Goal: Task Accomplishment & Management: Manage account settings

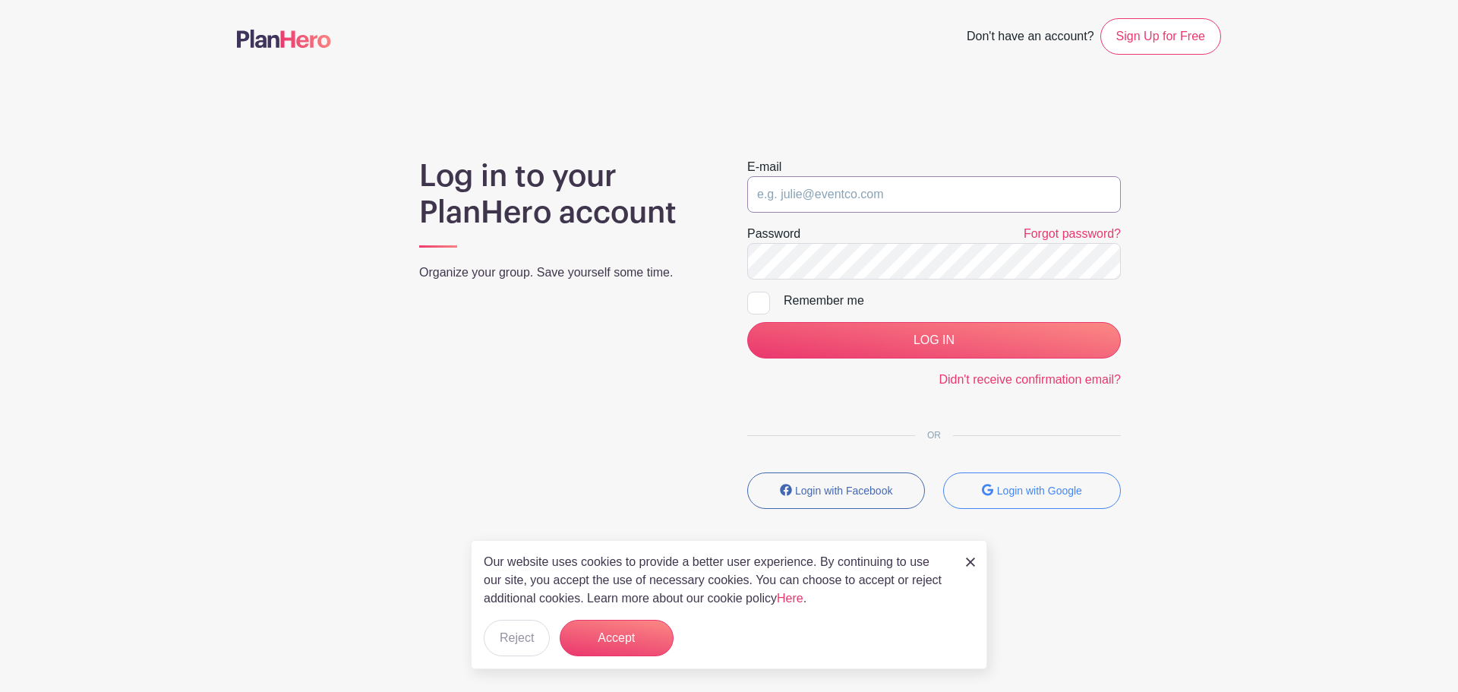
click at [812, 182] on input "email" at bounding box center [934, 194] width 374 height 36
type input "[PERSON_NAME][EMAIL_ADDRESS][DOMAIN_NAME]"
click at [801, 297] on div "Remember me" at bounding box center [952, 301] width 337 height 18
click at [757, 297] on input "Remember me" at bounding box center [752, 297] width 10 height 10
checkbox input "true"
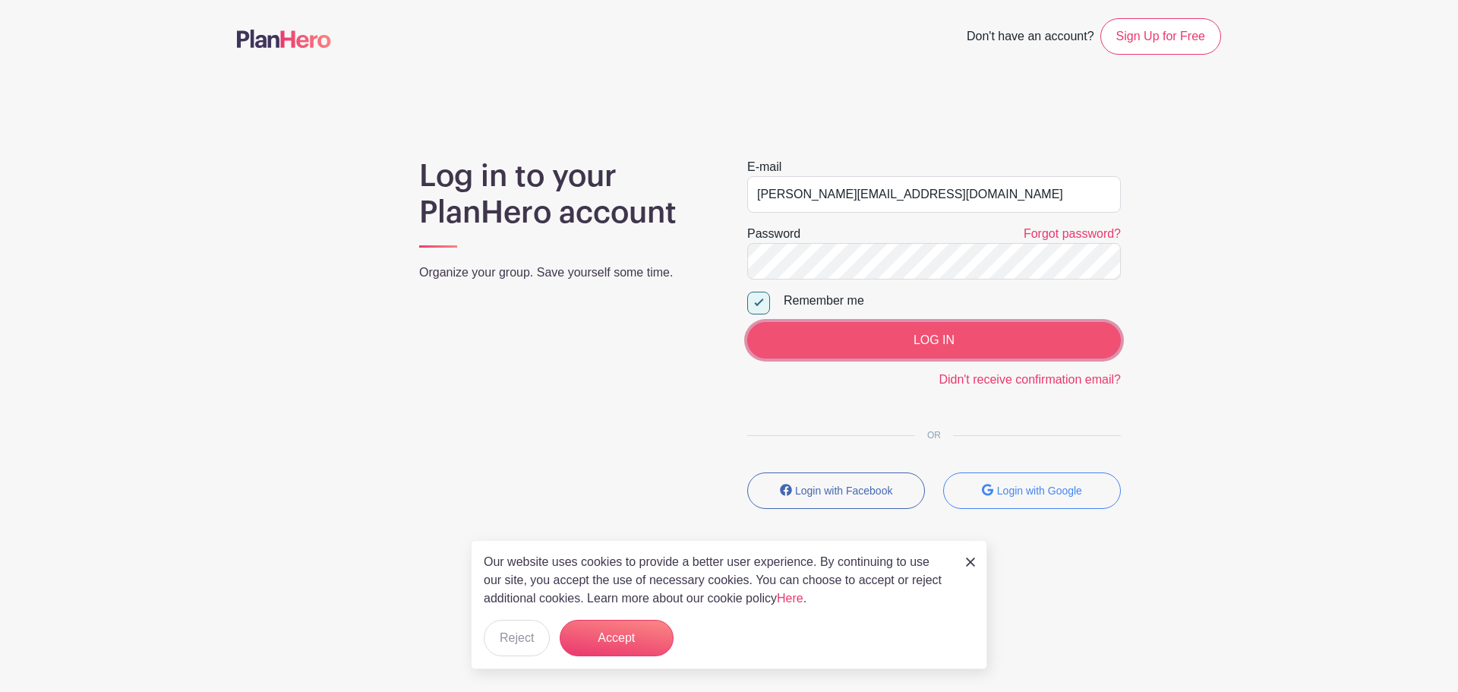
click at [846, 354] on input "LOG IN" at bounding box center [934, 340] width 374 height 36
